Goal: Check status

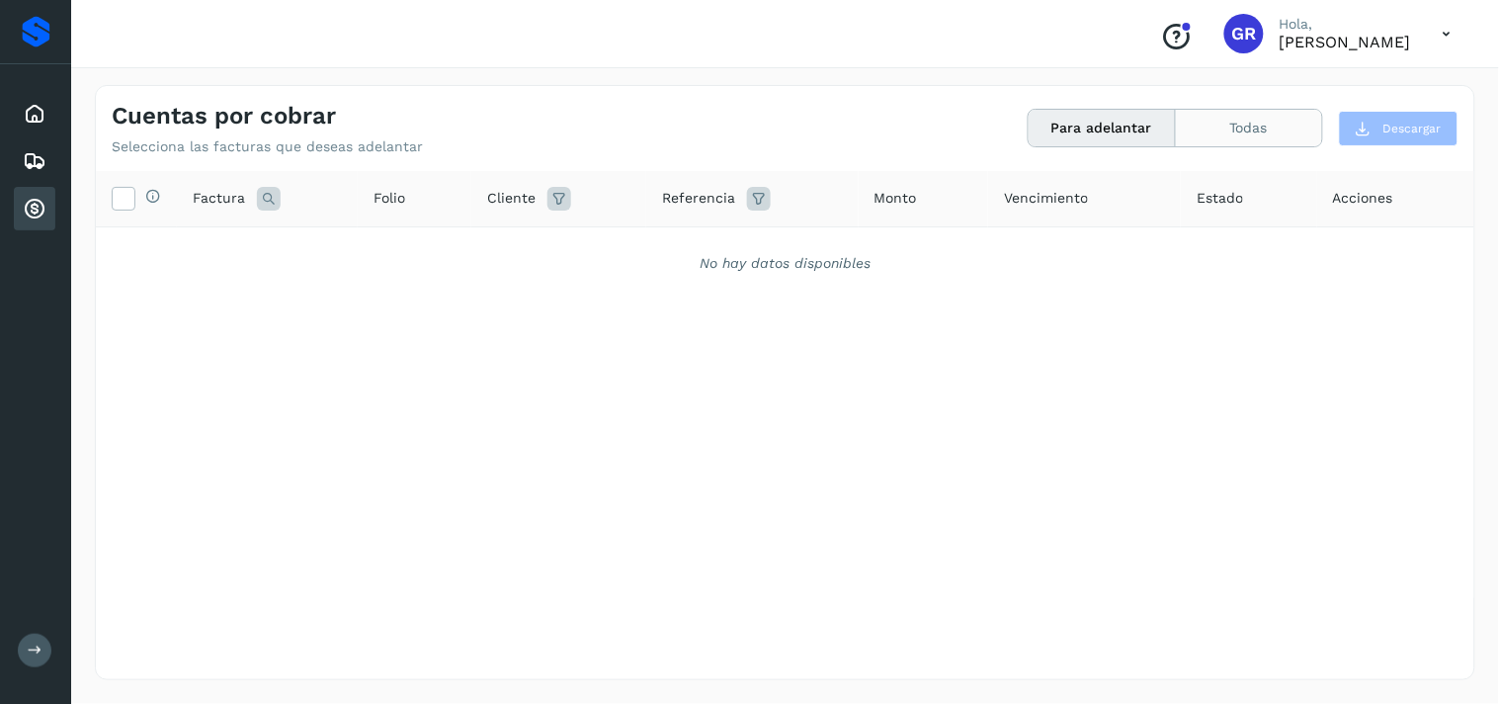
click at [1258, 131] on button "Todas" at bounding box center [1249, 128] width 146 height 37
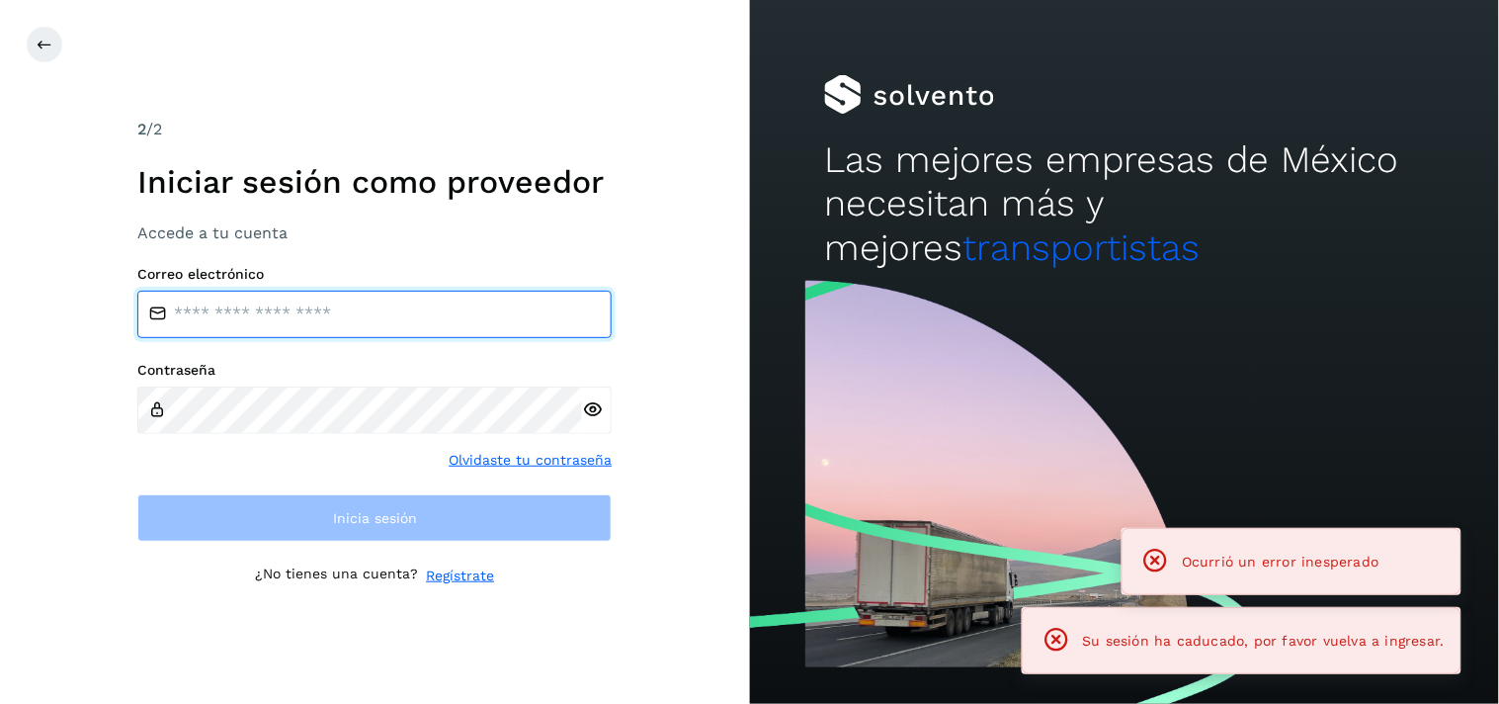
click at [232, 296] on input "email" at bounding box center [374, 314] width 474 height 47
type input "**********"
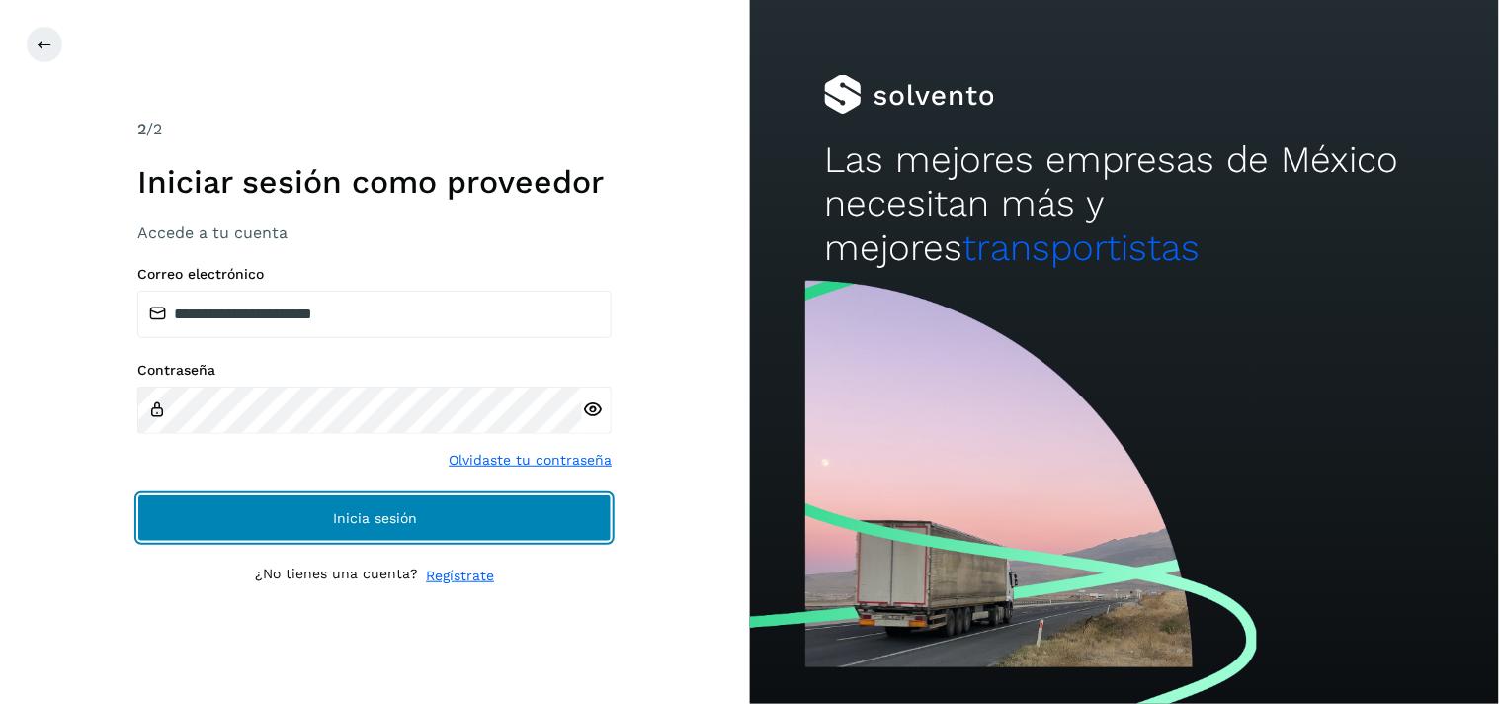
click at [298, 536] on button "Inicia sesión" at bounding box center [374, 517] width 474 height 47
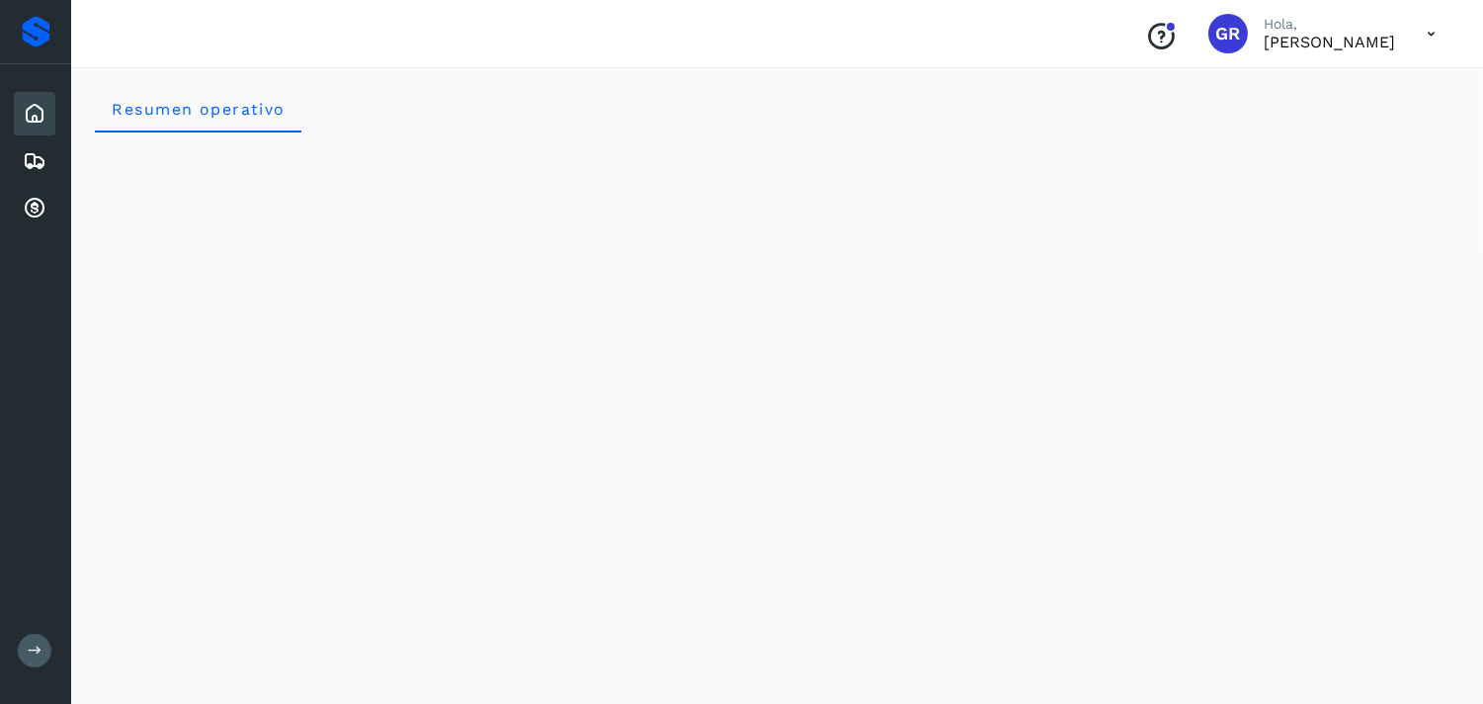
click at [21, 110] on div "Inicio" at bounding box center [35, 113] width 42 height 43
click at [31, 197] on icon at bounding box center [35, 209] width 24 height 24
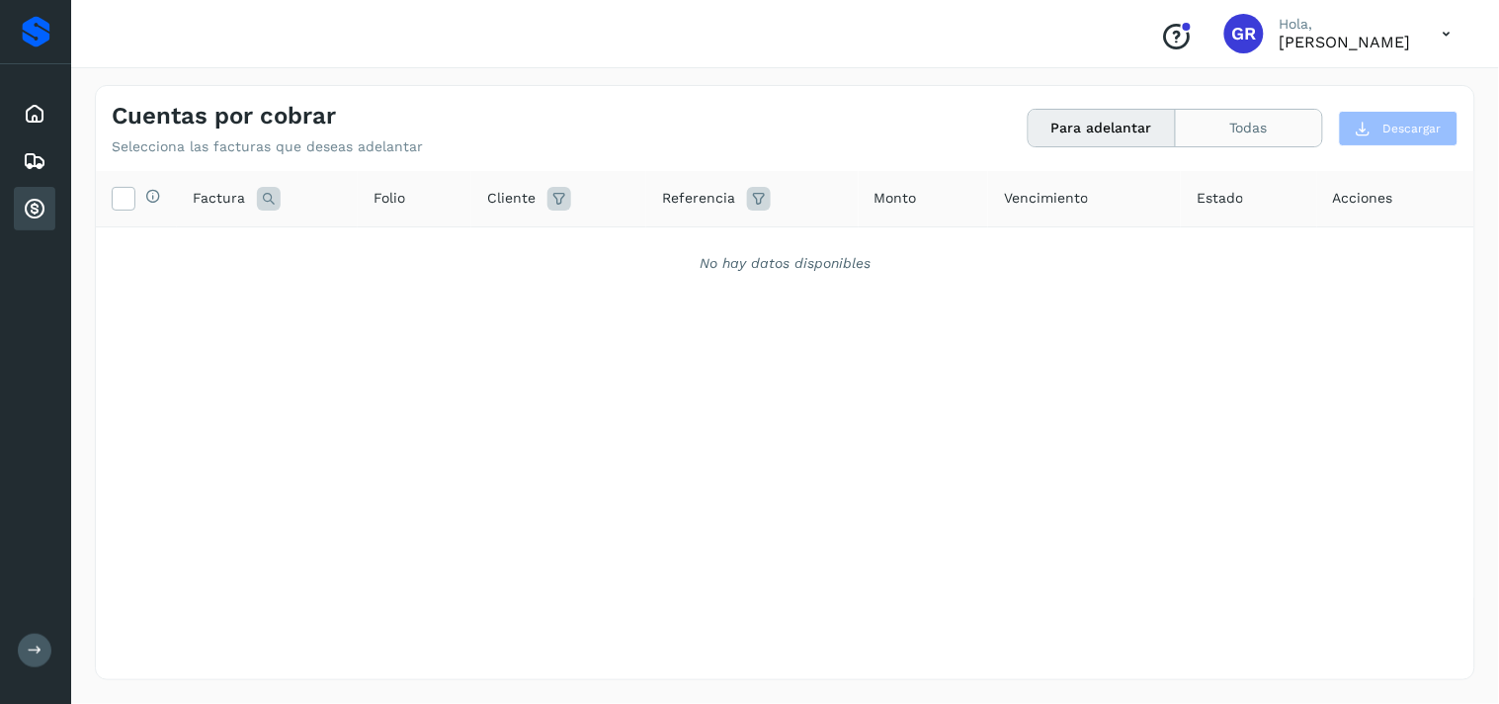
click at [1251, 139] on button "Todas" at bounding box center [1249, 128] width 146 height 37
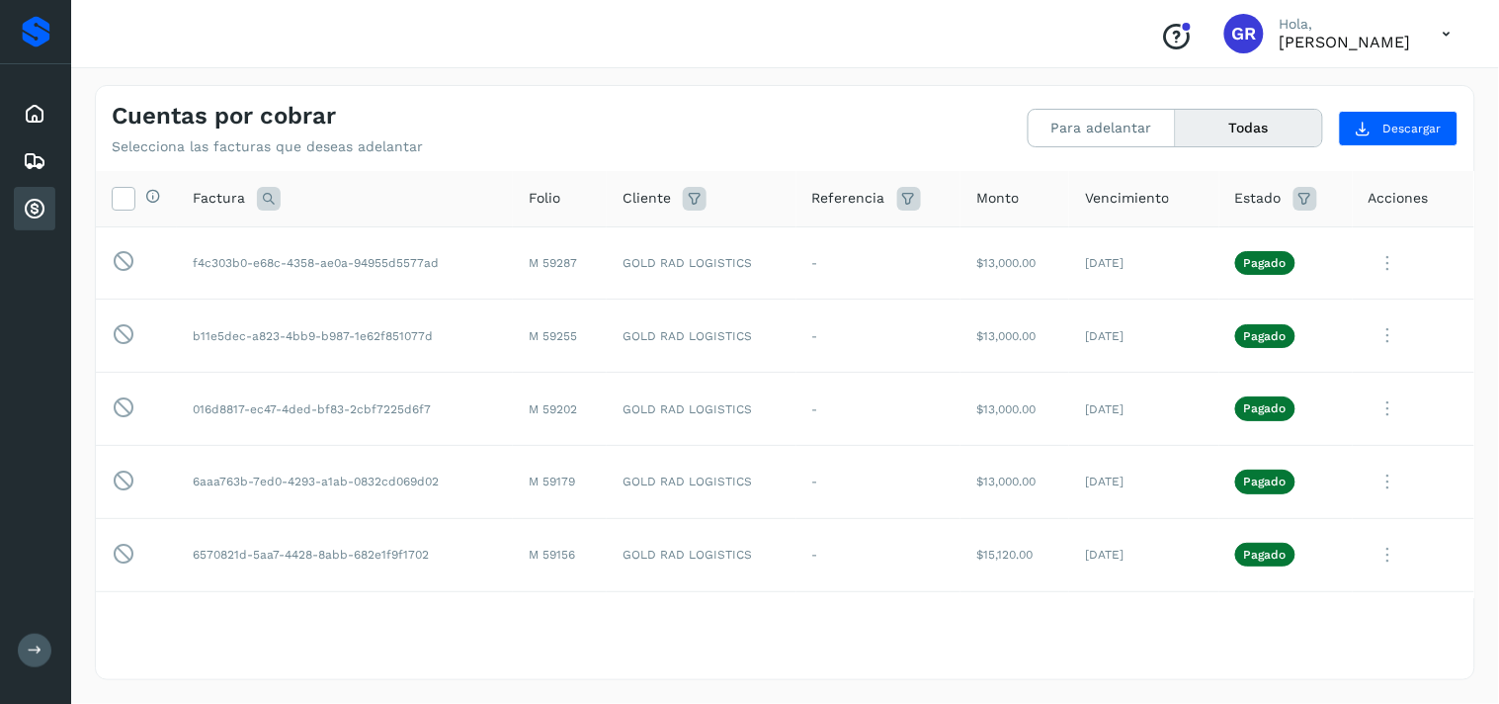
click at [1298, 205] on icon at bounding box center [1306, 199] width 24 height 24
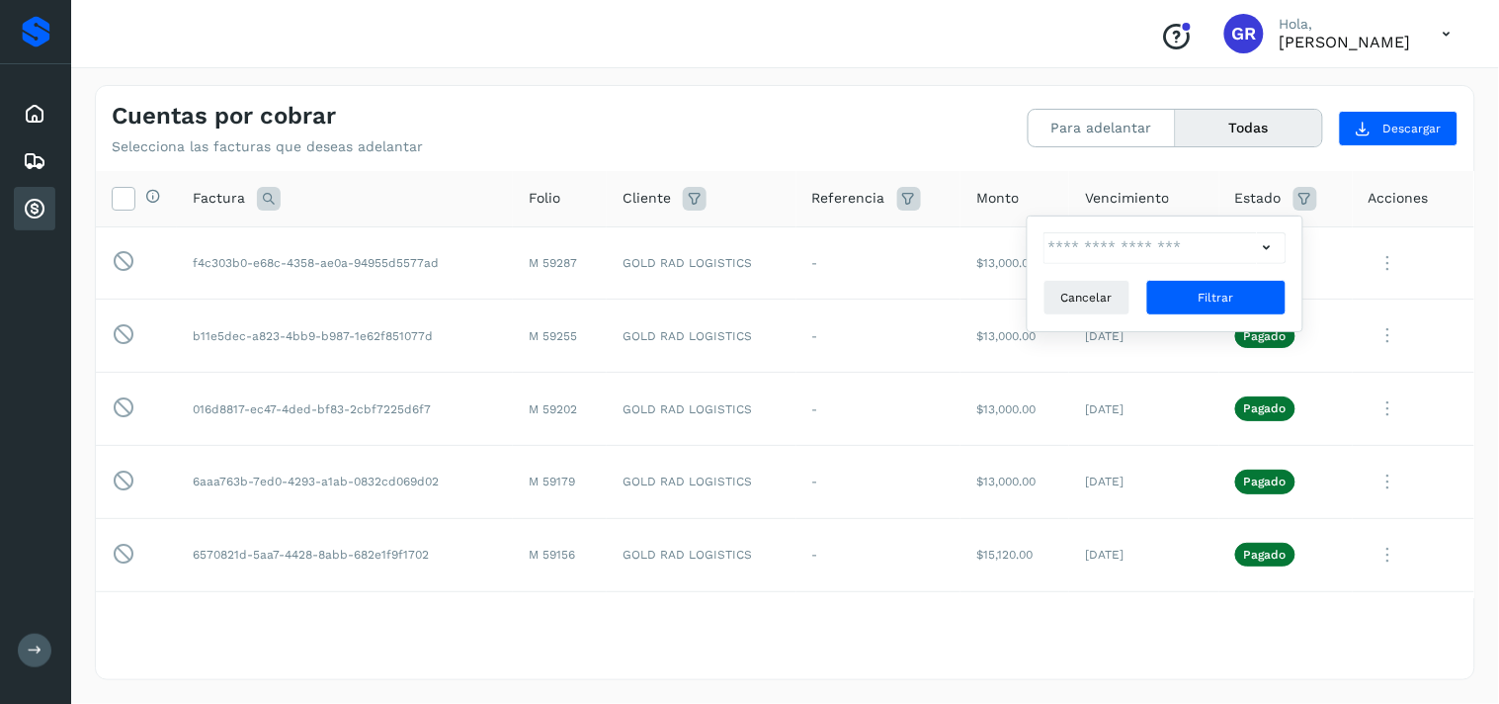
click at [1294, 204] on icon at bounding box center [1306, 199] width 24 height 24
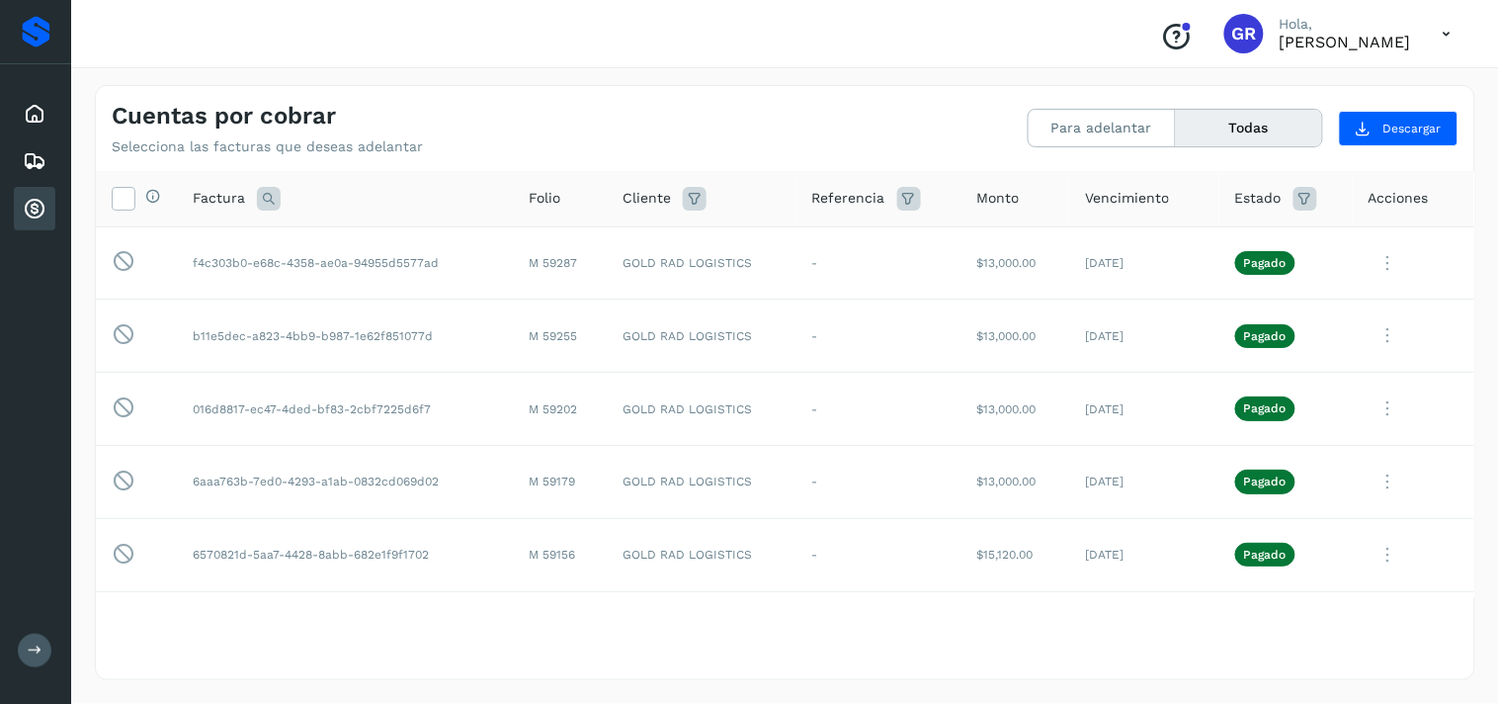
click at [1294, 204] on icon at bounding box center [1306, 199] width 24 height 24
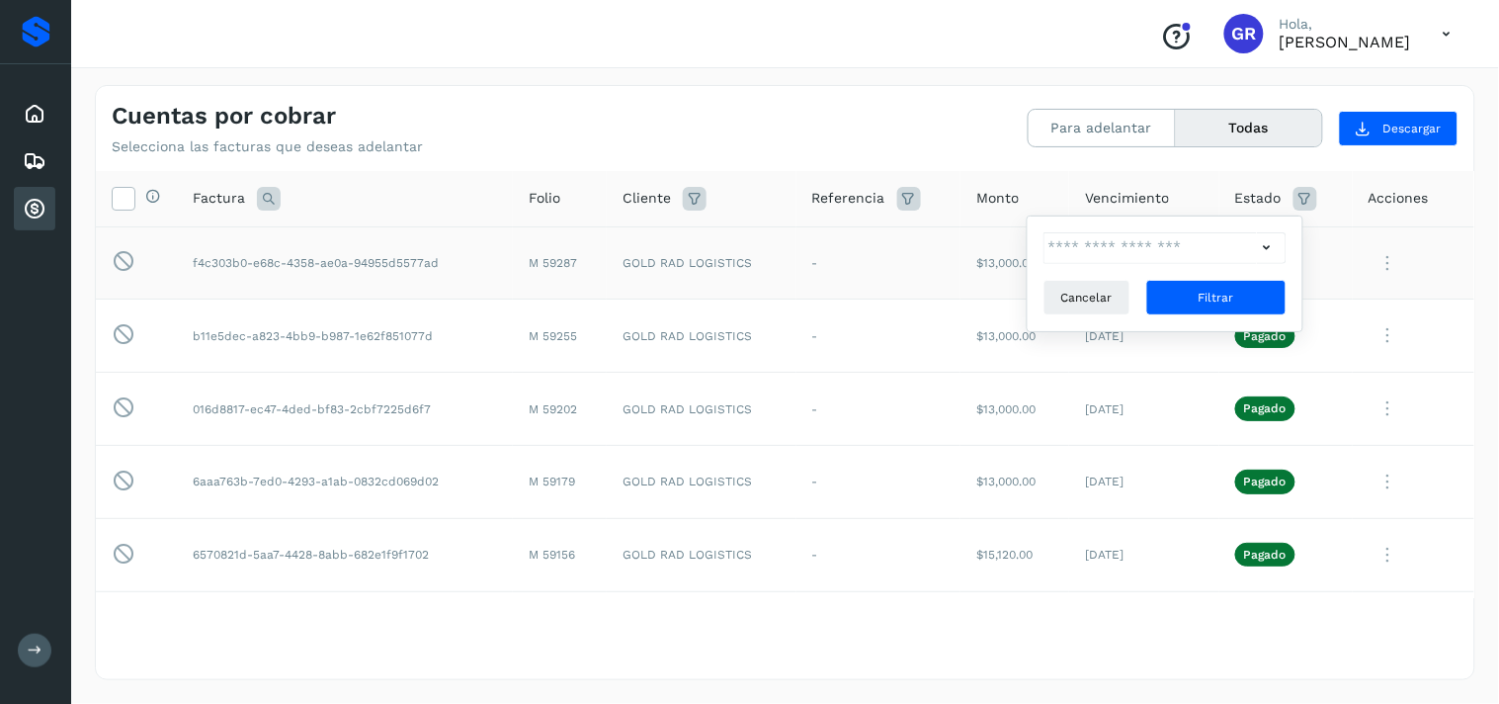
drag, startPoint x: 188, startPoint y: 186, endPoint x: 262, endPoint y: 285, distance: 123.5
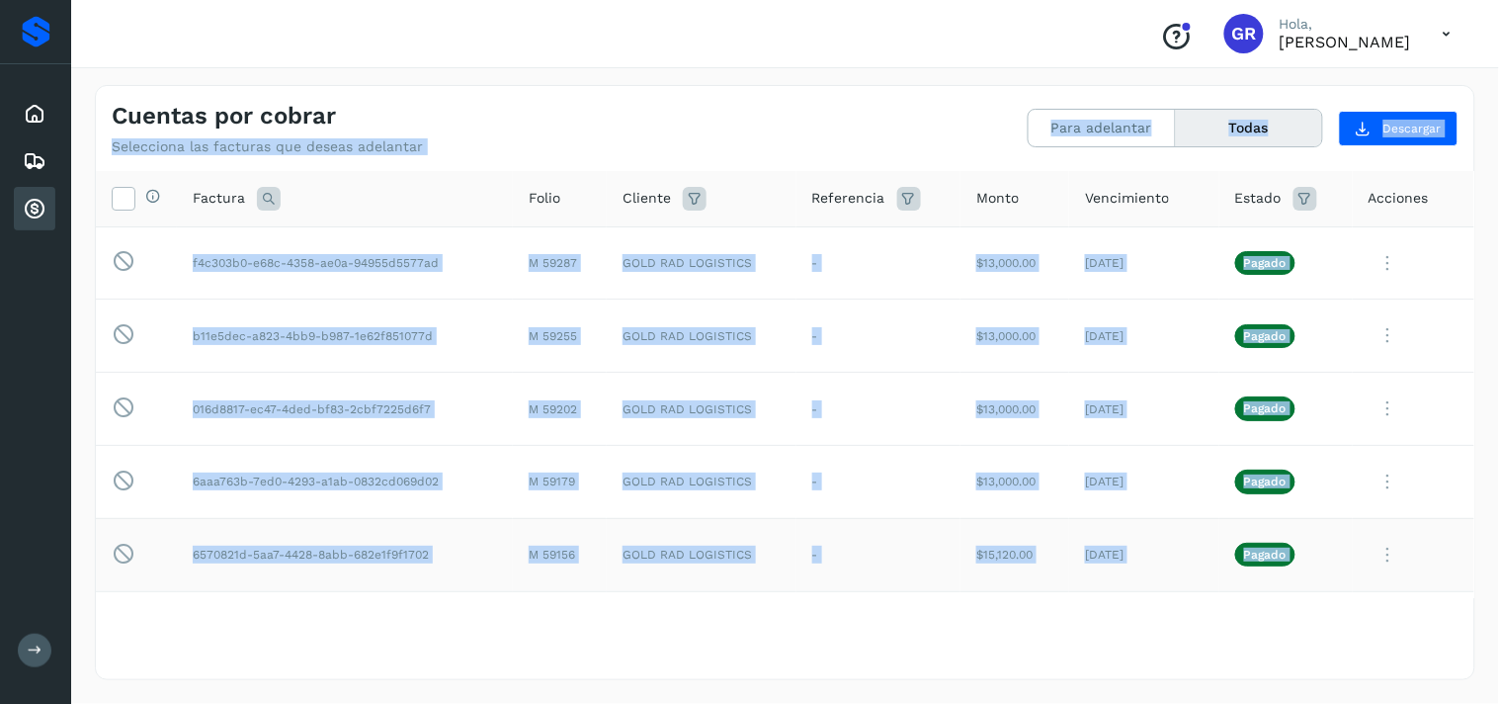
drag, startPoint x: 96, startPoint y: 156, endPoint x: 460, endPoint y: 537, distance: 527.0
click at [577, 703] on html "Proveedores Inicio Embarques Cuentas por cobrar Salir Conoce nuestros beneficio…" at bounding box center [749, 352] width 1499 height 704
click at [457, 521] on td "6570821d-5aa7-4428-8abb-682e1f9f1702" at bounding box center [345, 554] width 336 height 73
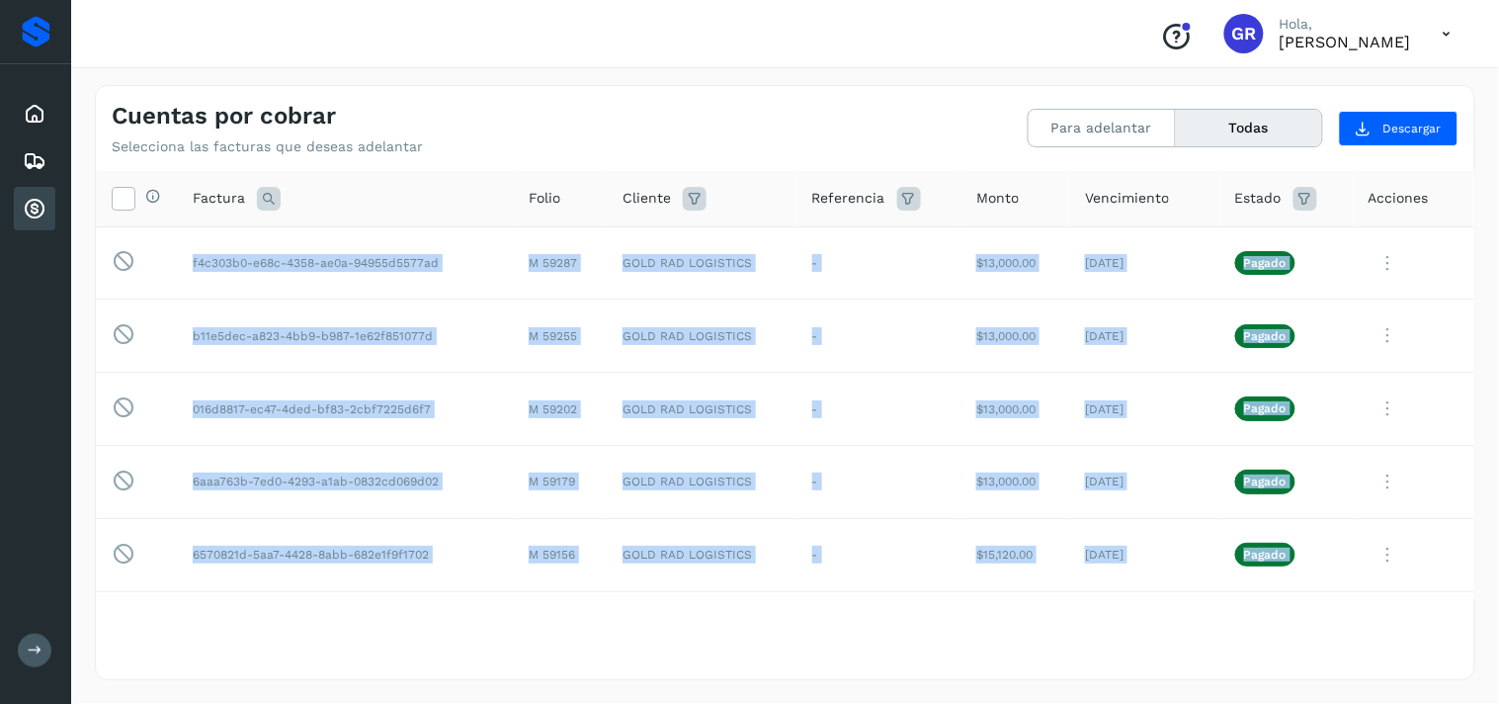
drag, startPoint x: 1337, startPoint y: 590, endPoint x: 179, endPoint y: 201, distance: 1221.8
copy tbody "l7i517d0-s13a-0756-co2a-65221e1131se D 38466 EIUS TEM INCIDIDUN - $91,632.36 31…"
